Goal: Task Accomplishment & Management: Use online tool/utility

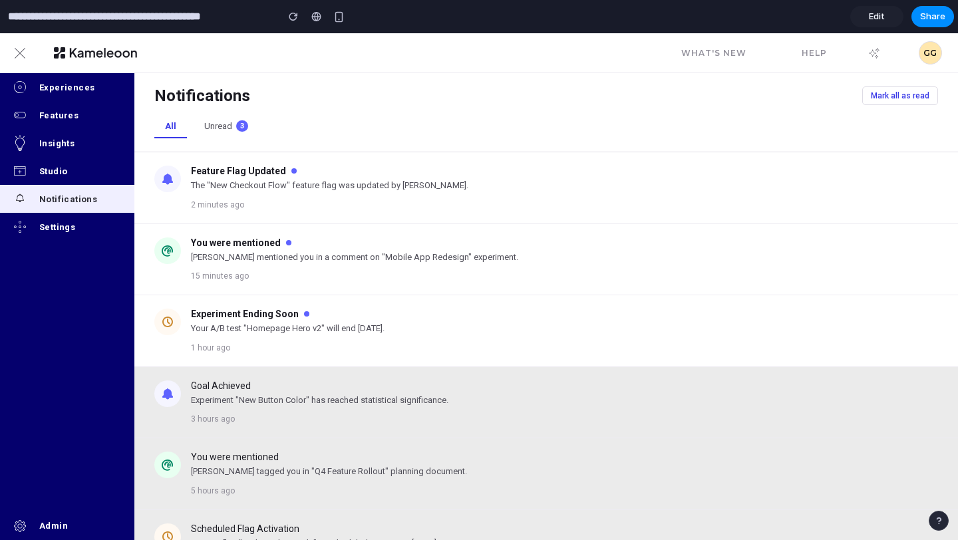
click at [519, 110] on div "Notifications [PERSON_NAME] all as read All Unread 3" at bounding box center [545, 112] width 823 height 79
click at [479, 270] on div at bounding box center [479, 270] width 0 height 0
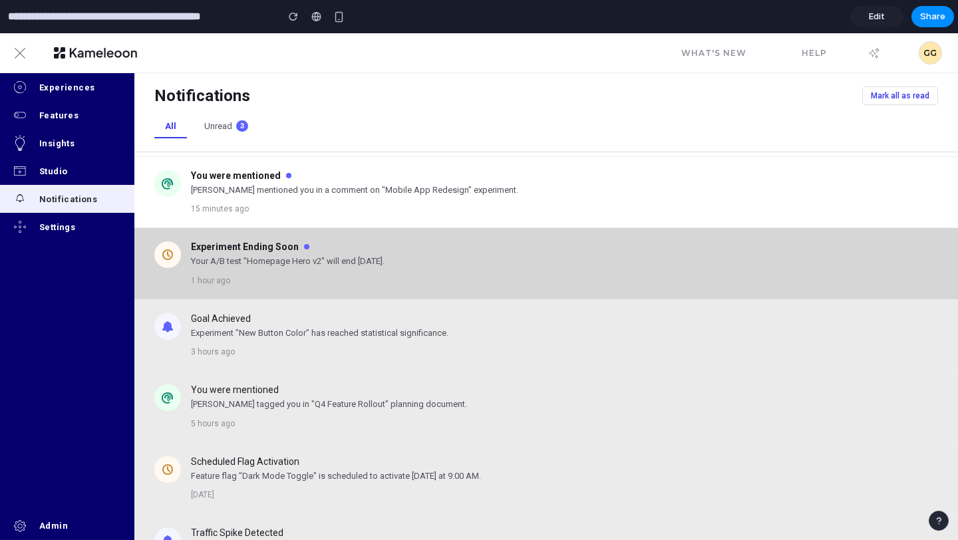
scroll to position [115, 0]
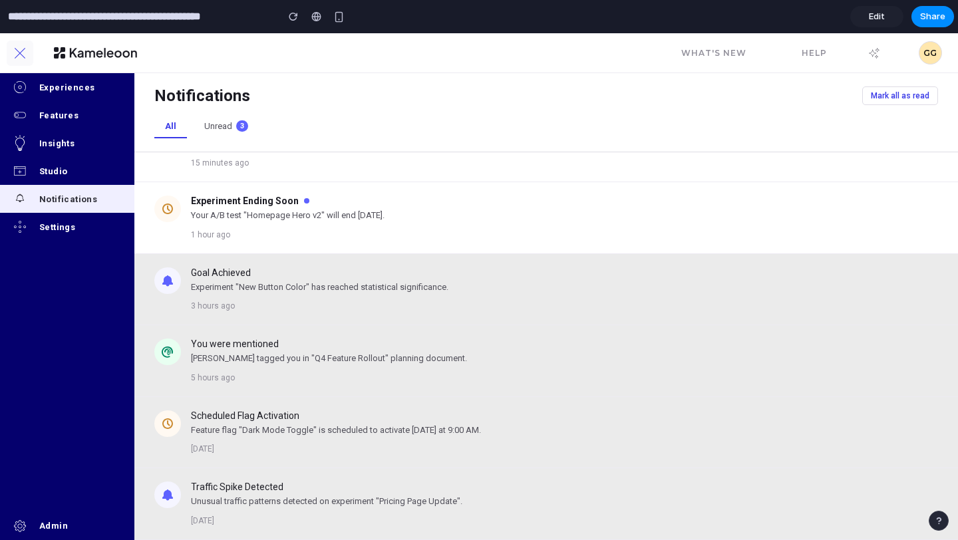
click at [24, 55] on icon "button" at bounding box center [20, 53] width 11 height 11
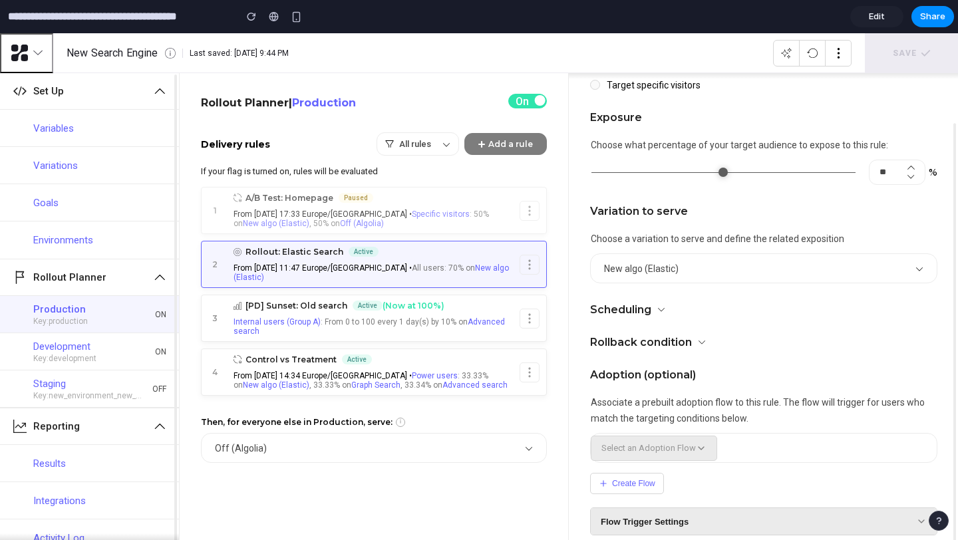
scroll to position [313, 0]
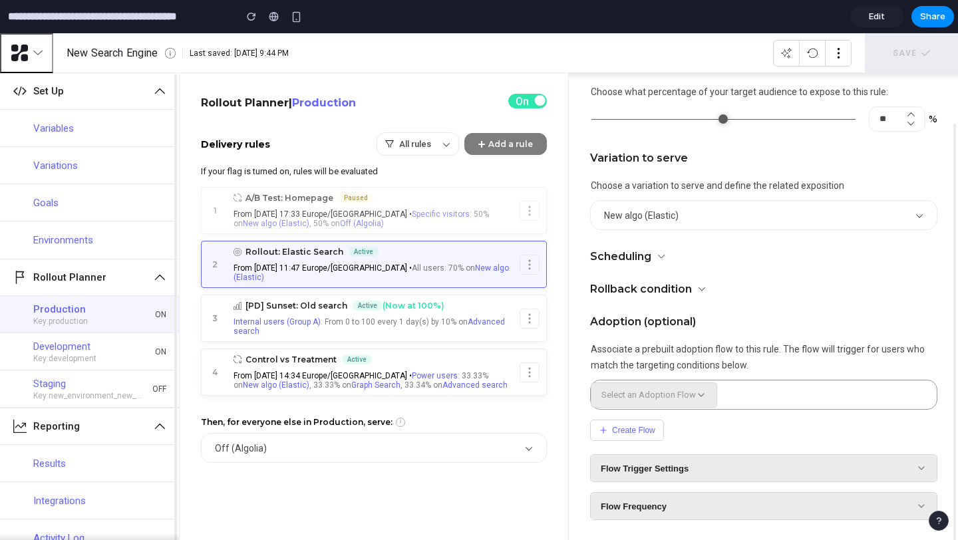
click at [676, 394] on span "Select an Adoption Flow" at bounding box center [648, 395] width 94 height 10
click at [642, 430] on button "Create Flow" at bounding box center [627, 430] width 74 height 21
click at [670, 467] on span "Flow Trigger Settings" at bounding box center [644, 468] width 88 height 10
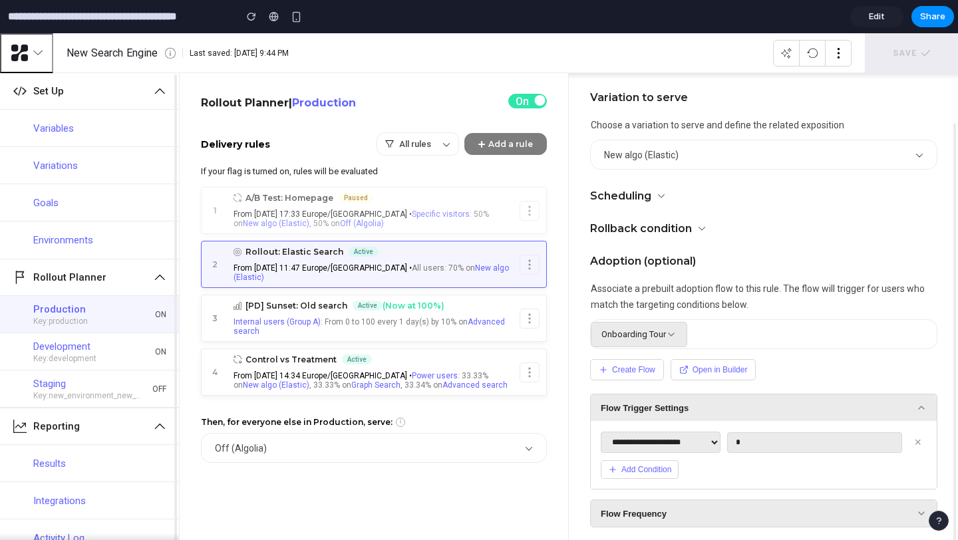
scroll to position [380, 0]
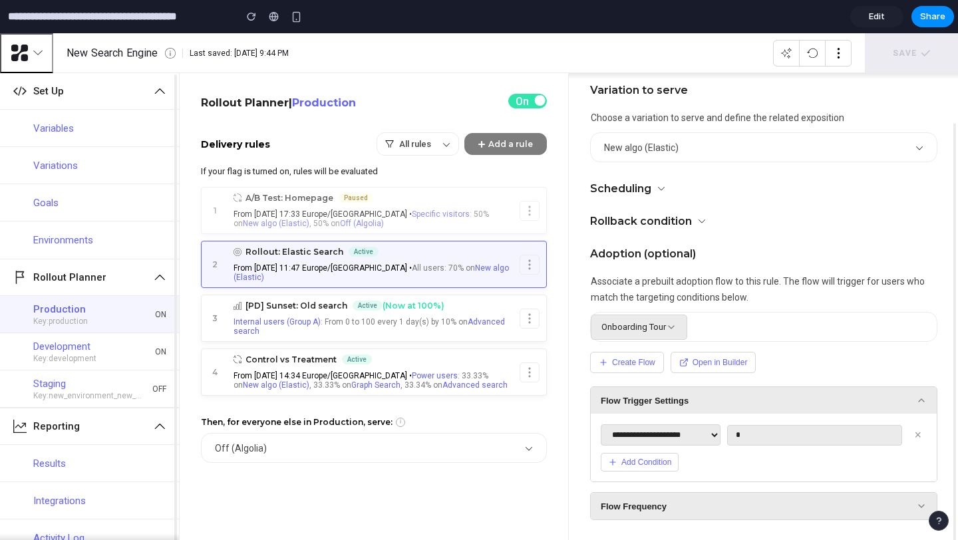
click at [665, 465] on button "Add Condition" at bounding box center [639, 462] width 78 height 19
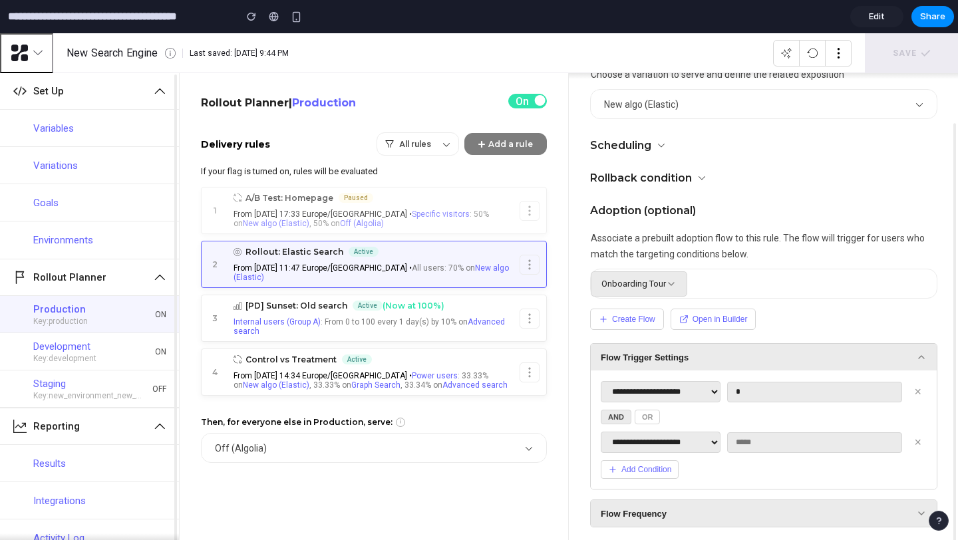
scroll to position [432, 0]
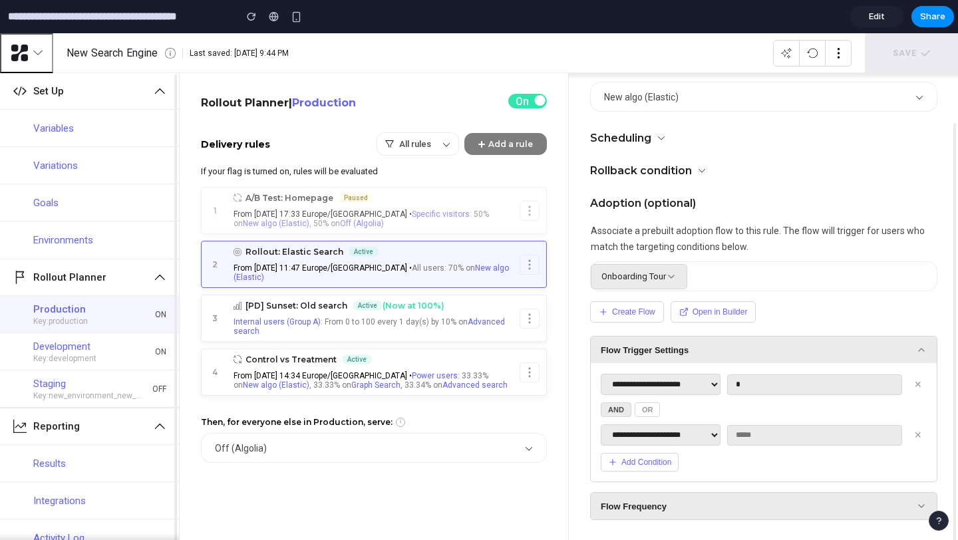
click at [650, 464] on button "Add Condition" at bounding box center [639, 462] width 78 height 19
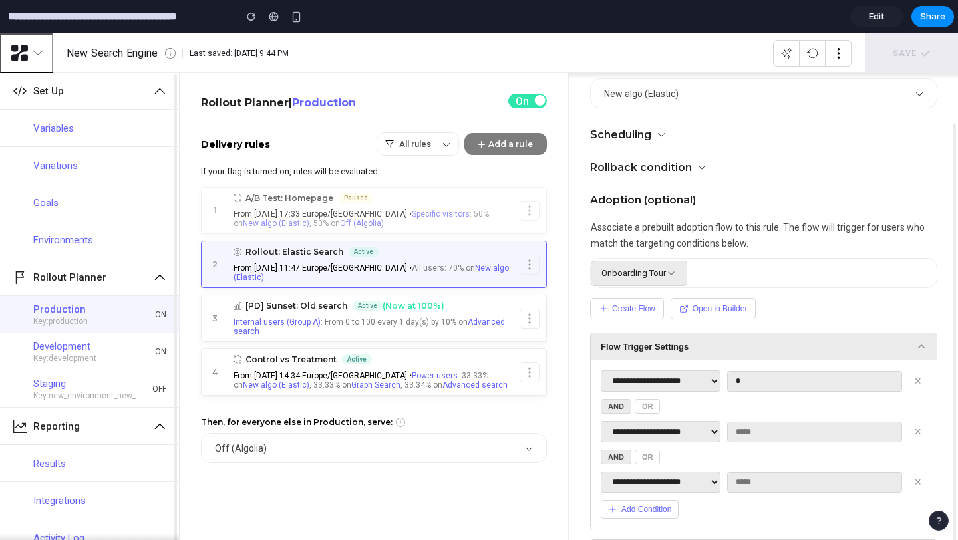
click at [652, 409] on button "OR" at bounding box center [647, 406] width 26 height 15
click at [650, 464] on button "OR" at bounding box center [647, 457] width 26 height 15
click at [654, 481] on select "**********" at bounding box center [660, 481] width 120 height 21
select select "**********"
click at [600, 471] on select "**********" at bounding box center [660, 481] width 120 height 21
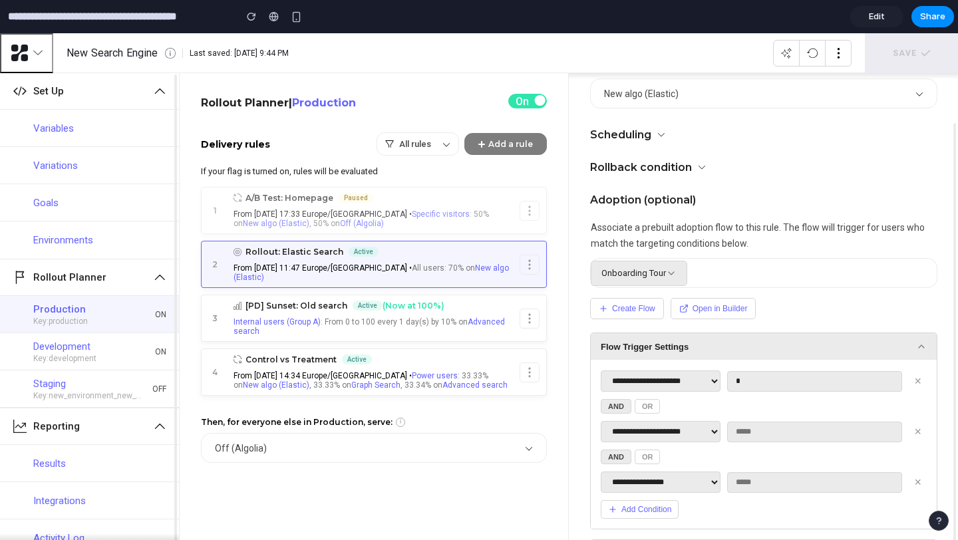
scroll to position [483, 0]
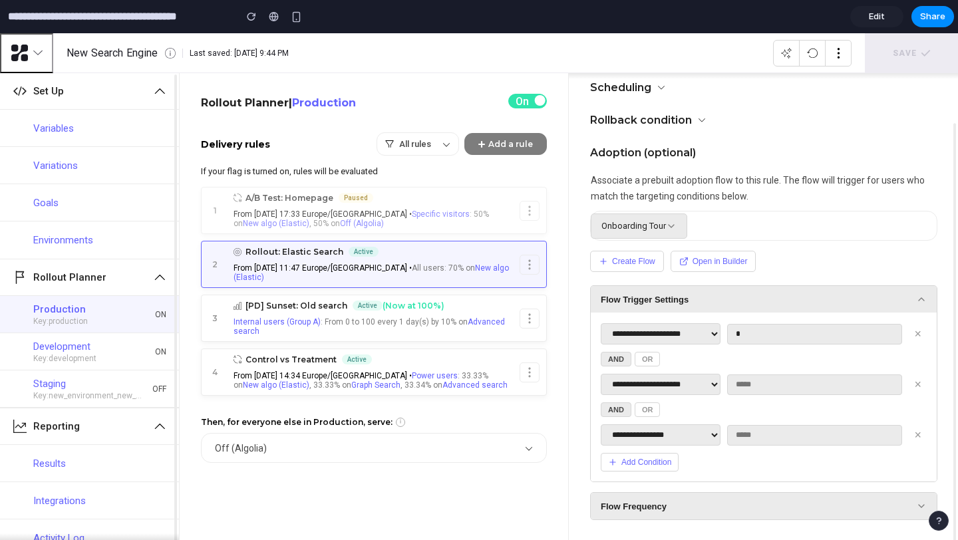
click at [654, 460] on button "Add Condition" at bounding box center [639, 462] width 78 height 19
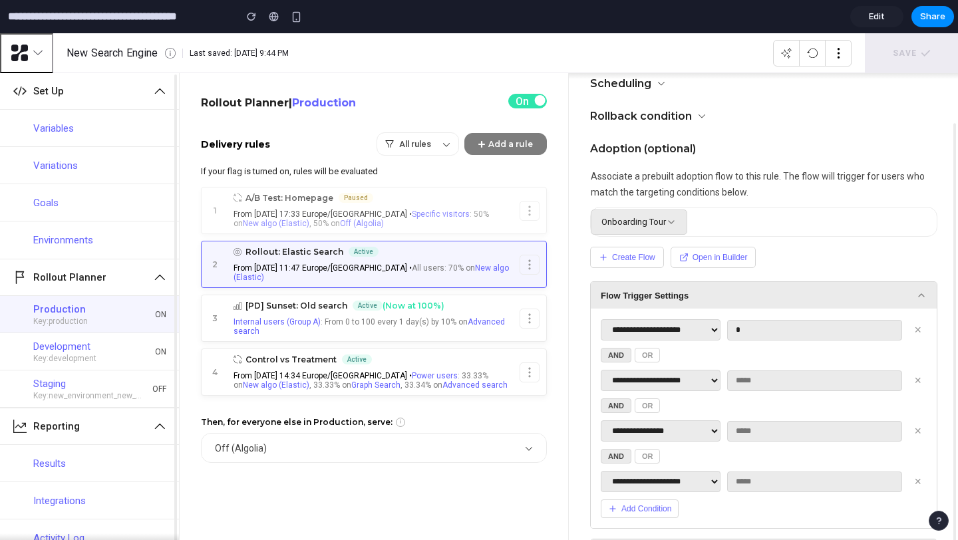
scroll to position [534, 0]
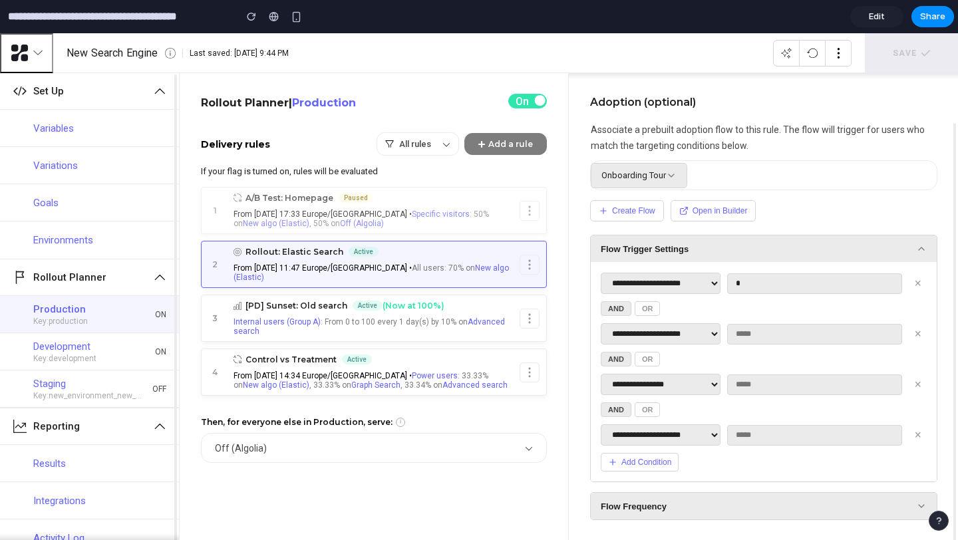
click at [650, 503] on span "Flow Frequency" at bounding box center [633, 506] width 66 height 10
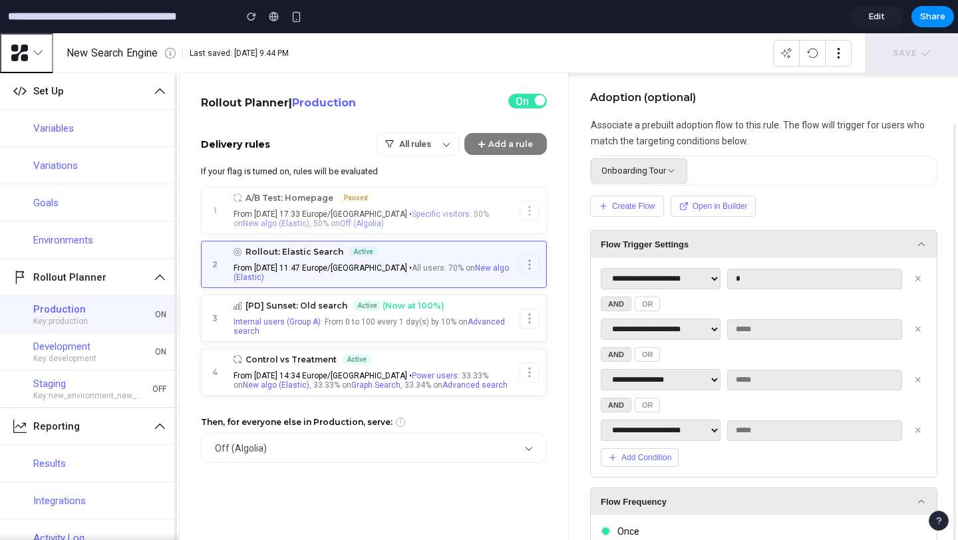
scroll to position [611, 0]
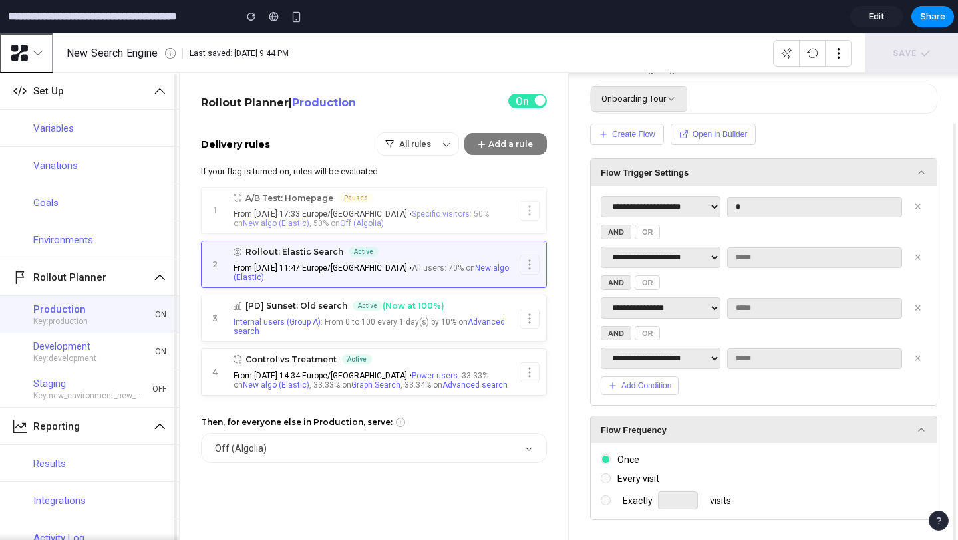
click at [631, 479] on span "Every visit" at bounding box center [634, 478] width 49 height 9
click at [596, 412] on div "**********" at bounding box center [763, 302] width 347 height 436
